Goal: Task Accomplishment & Management: Use online tool/utility

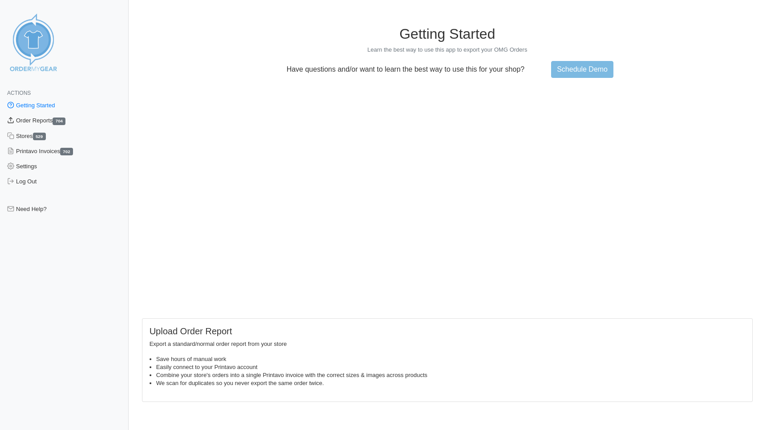
click at [47, 122] on link "Order Reports 704" at bounding box center [64, 120] width 129 height 15
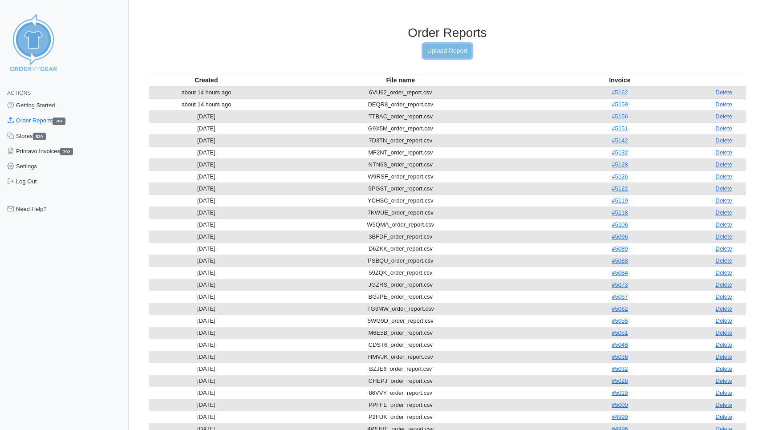
click at [437, 56] on link "Upload Report" at bounding box center [447, 51] width 48 height 14
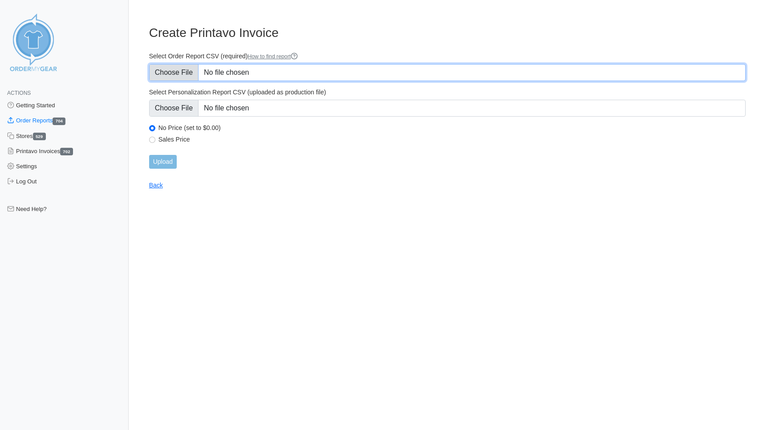
click at [159, 73] on input "Select Order Report CSV (required) How to find report" at bounding box center [447, 72] width 597 height 17
type input "C:\fakepath\6NFZ8_order_report.csv"
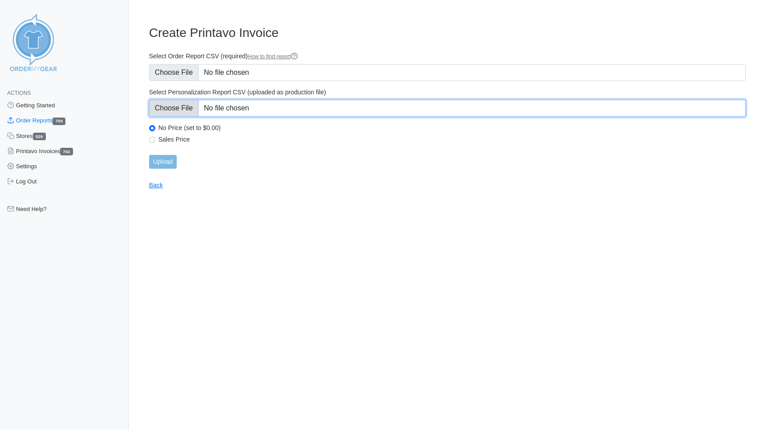
click at [174, 105] on input "Select Personalization Report CSV (uploaded as production file)" at bounding box center [447, 108] width 597 height 17
type input "C:\fakepath\6NFZ8_personalization_report.csv"
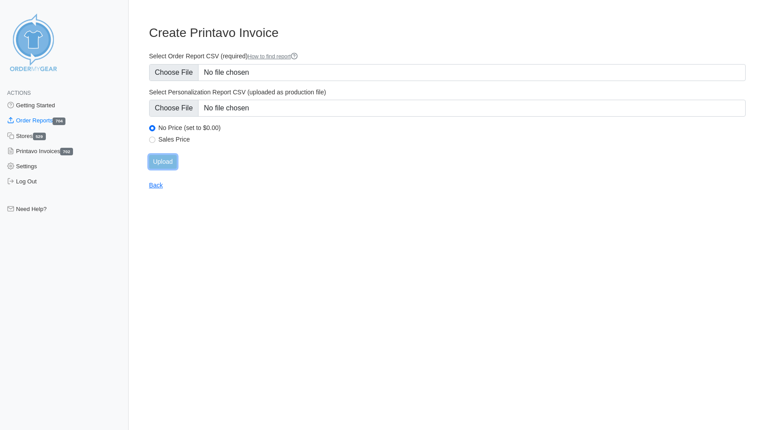
click at [161, 161] on input "Upload" at bounding box center [163, 162] width 28 height 14
